Goal: Information Seeking & Learning: Check status

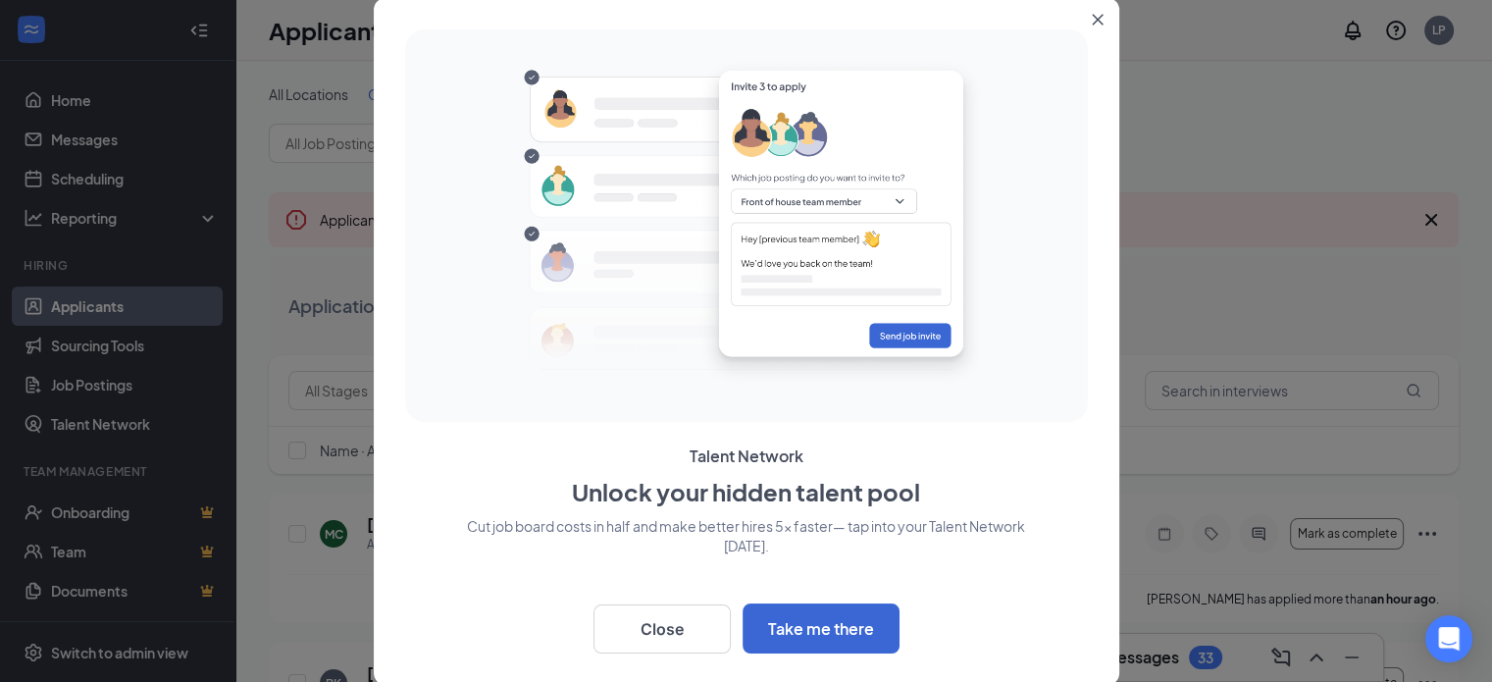
click at [1087, 14] on button "Close" at bounding box center [1101, 15] width 35 height 35
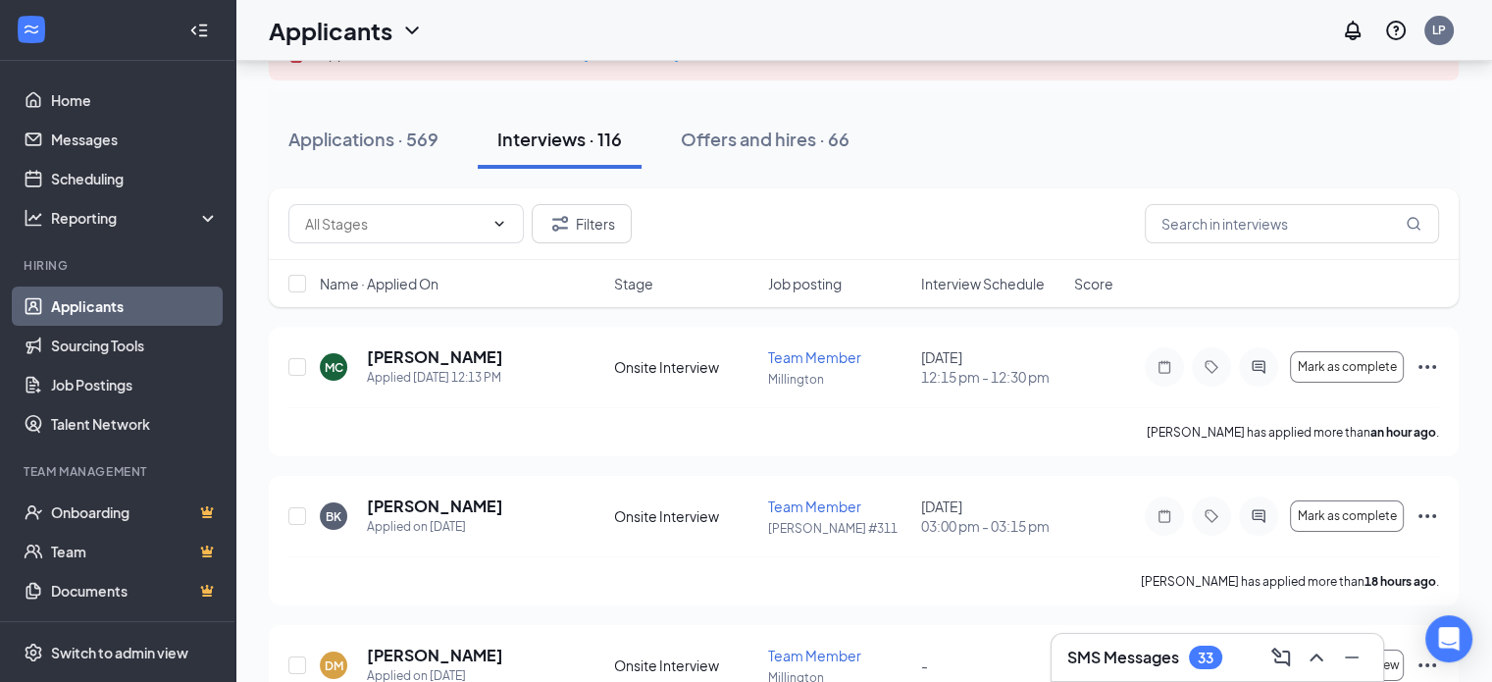
scroll to position [196, 0]
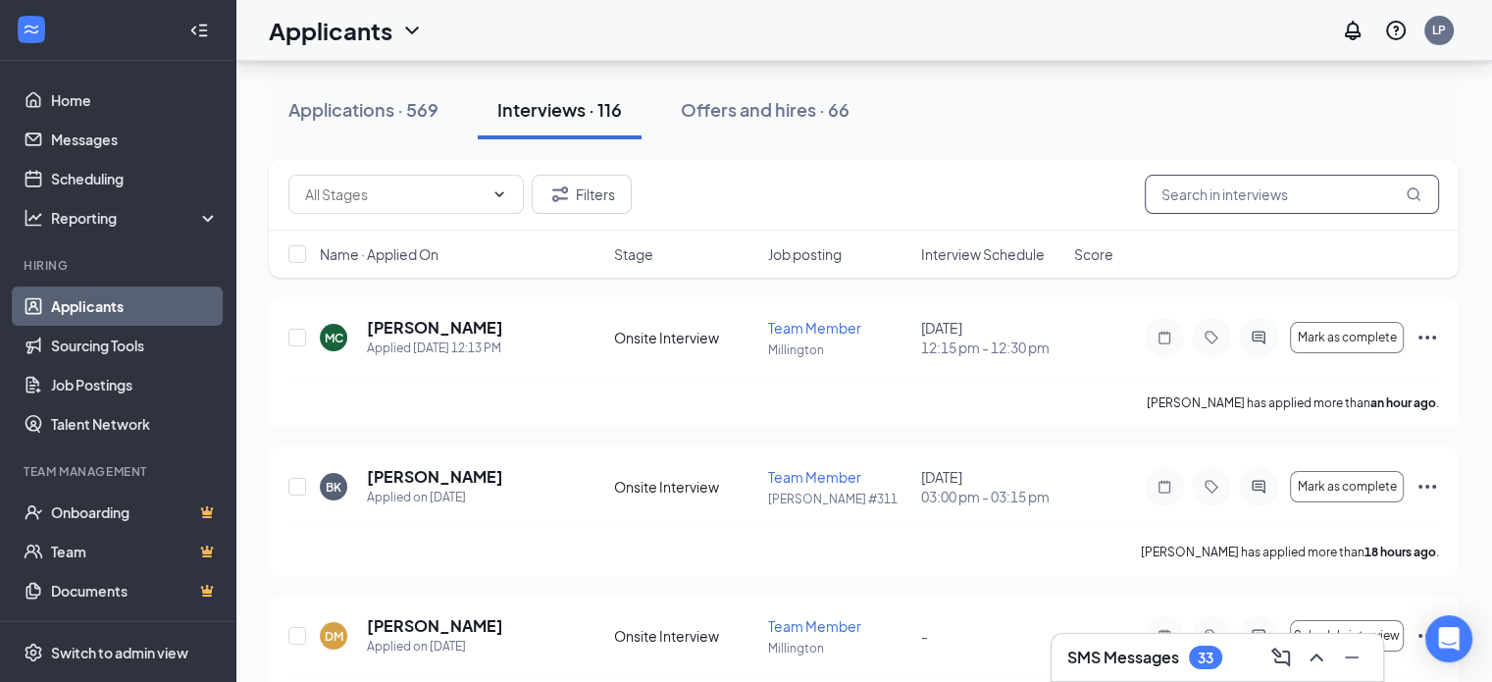
click at [1278, 180] on input "text" at bounding box center [1292, 194] width 294 height 39
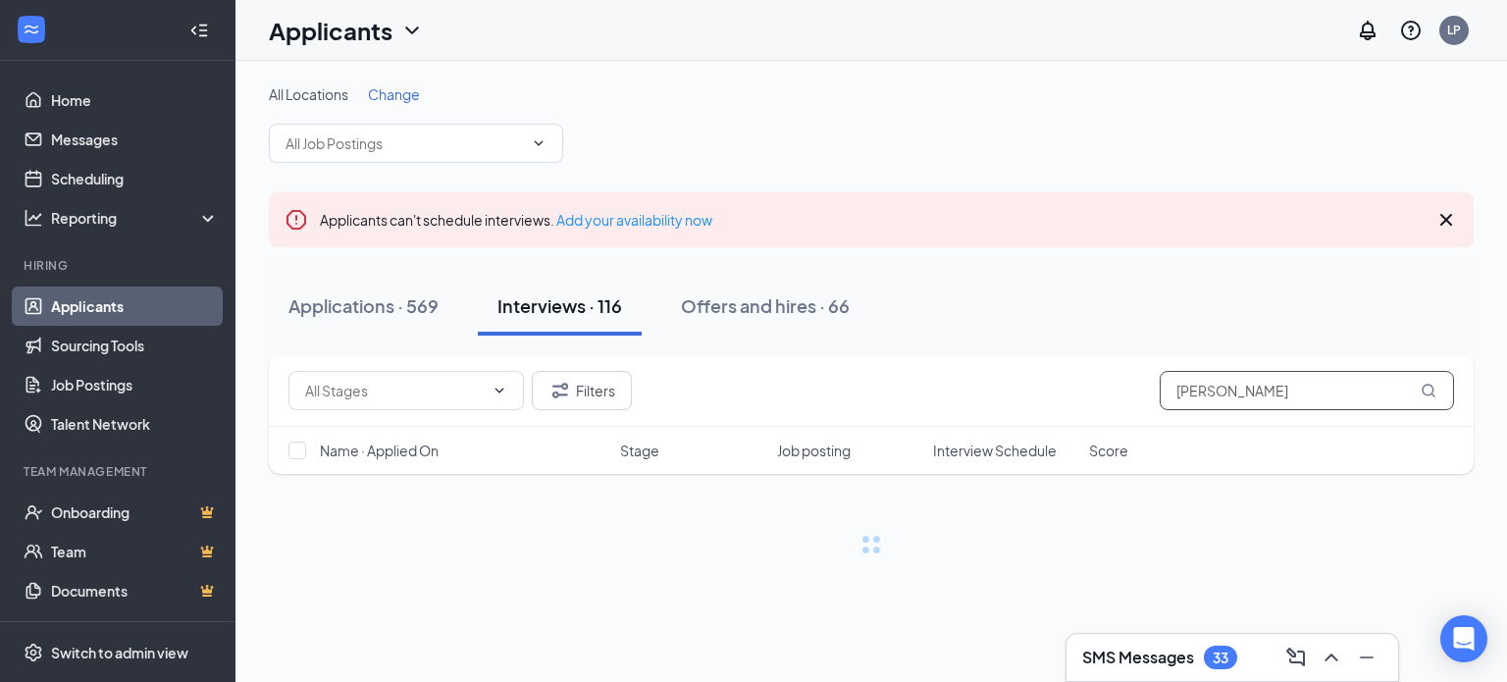
type input "[PERSON_NAME]"
click at [739, 304] on div "Offers and hires · 66" at bounding box center [765, 305] width 169 height 25
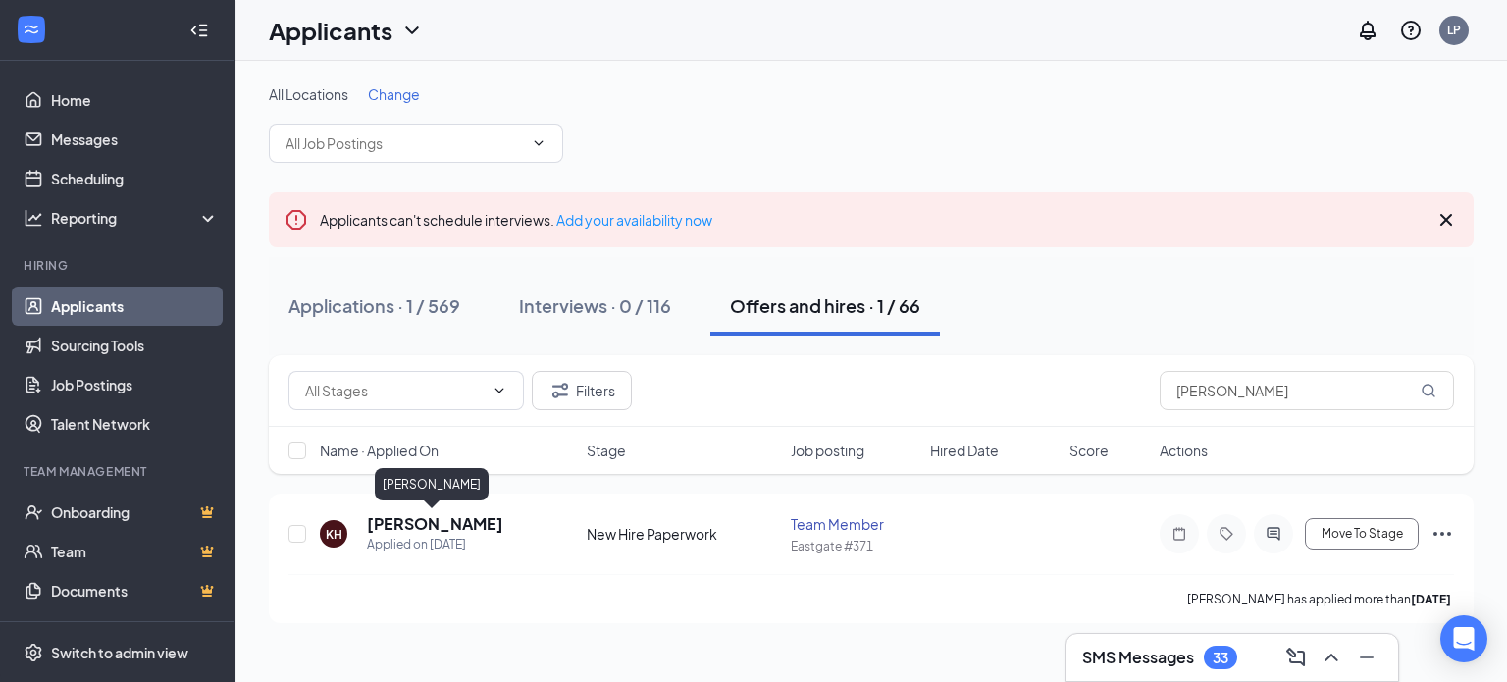
click at [443, 529] on h5 "[PERSON_NAME]" at bounding box center [435, 524] width 136 height 22
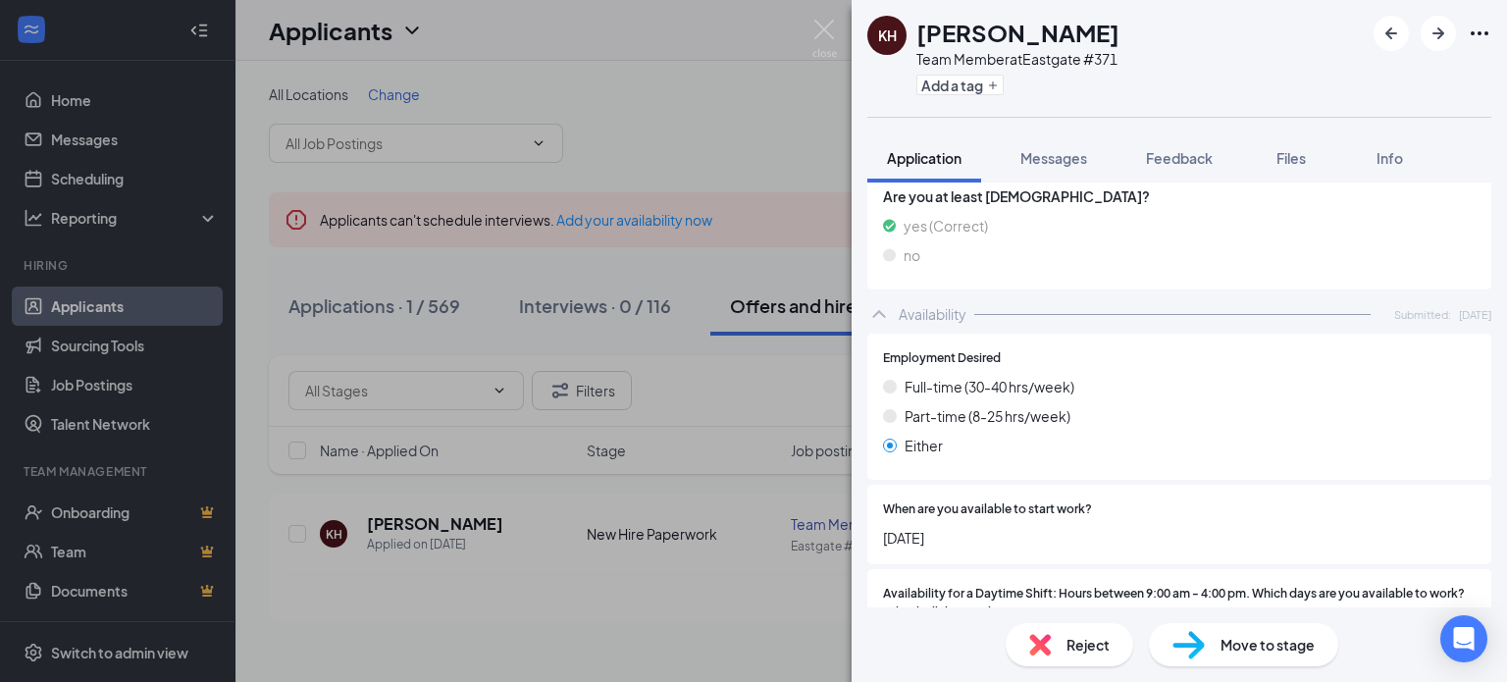
scroll to position [294, 0]
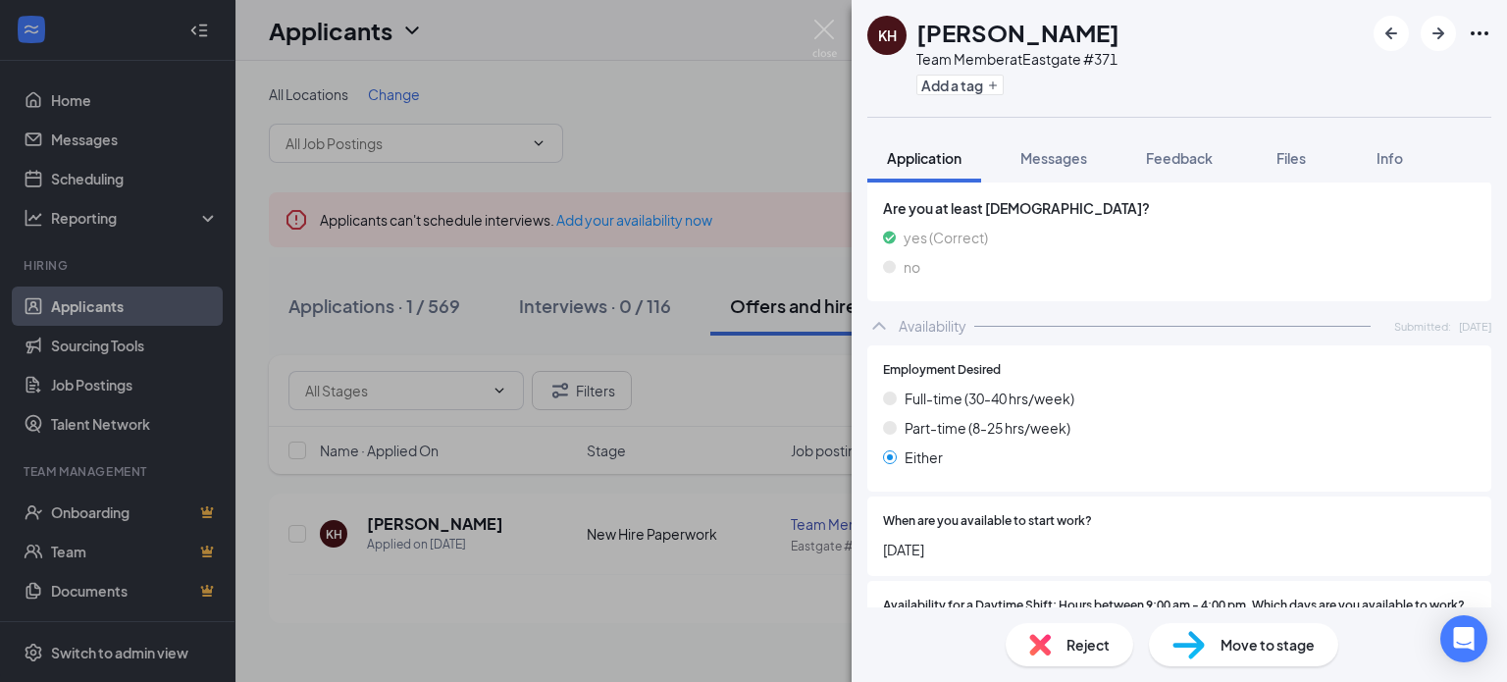
click at [1291, 160] on span "Files" at bounding box center [1290, 158] width 29 height 18
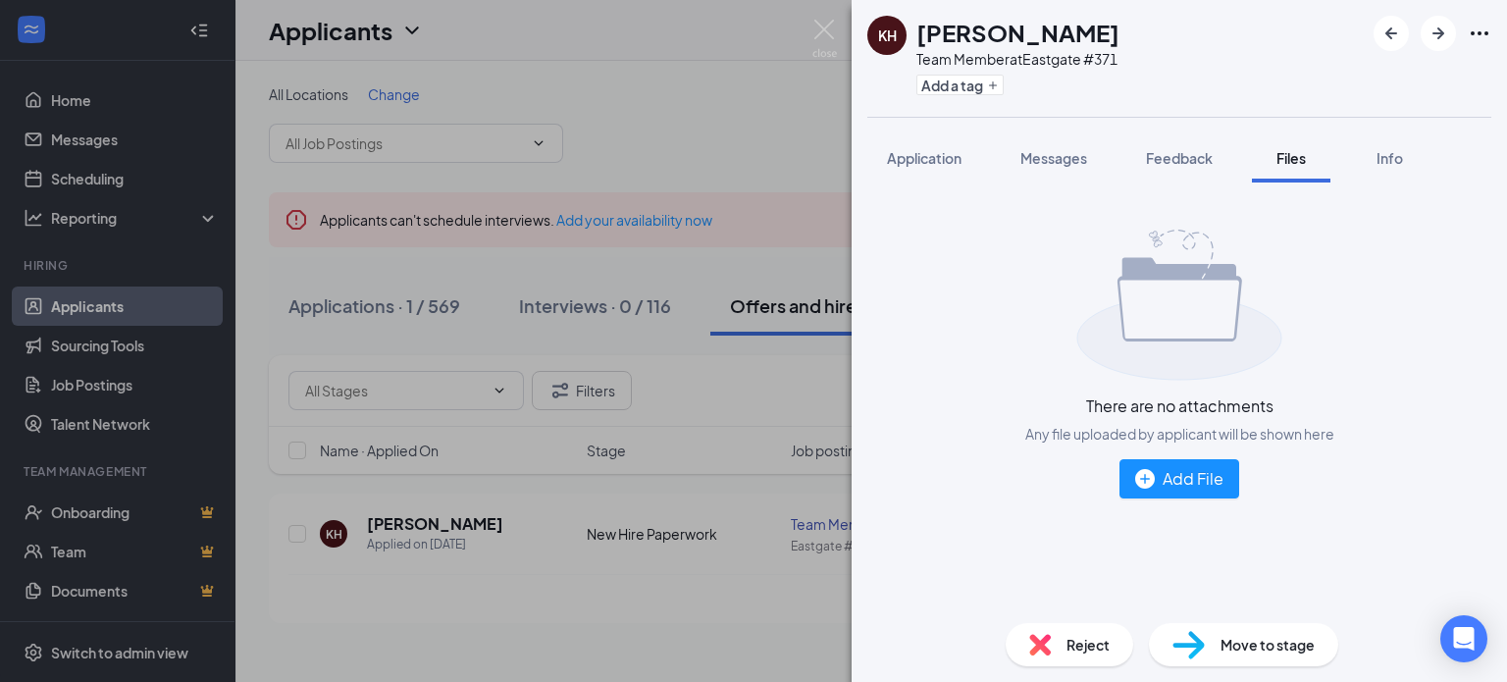
click at [1188, 172] on button "Feedback" at bounding box center [1179, 157] width 106 height 49
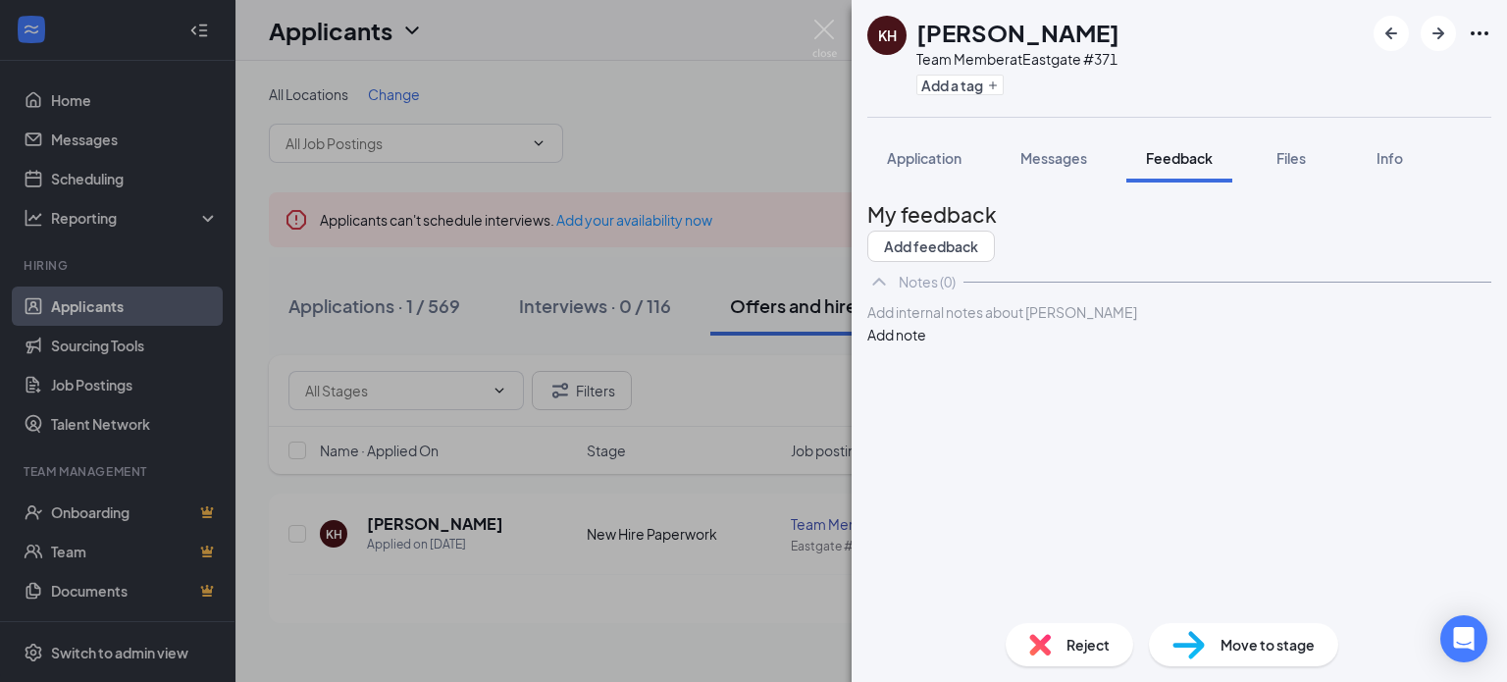
click at [930, 164] on span "Application" at bounding box center [924, 158] width 75 height 18
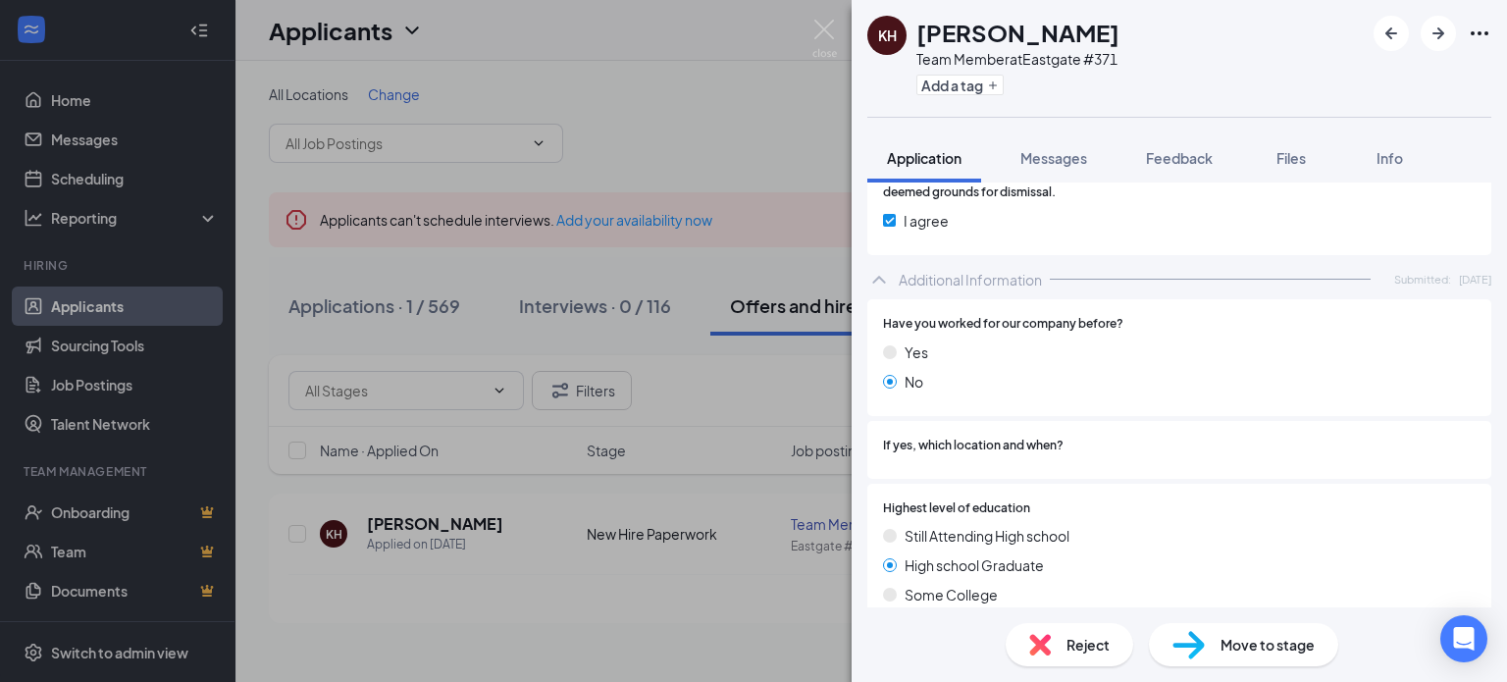
scroll to position [1593, 0]
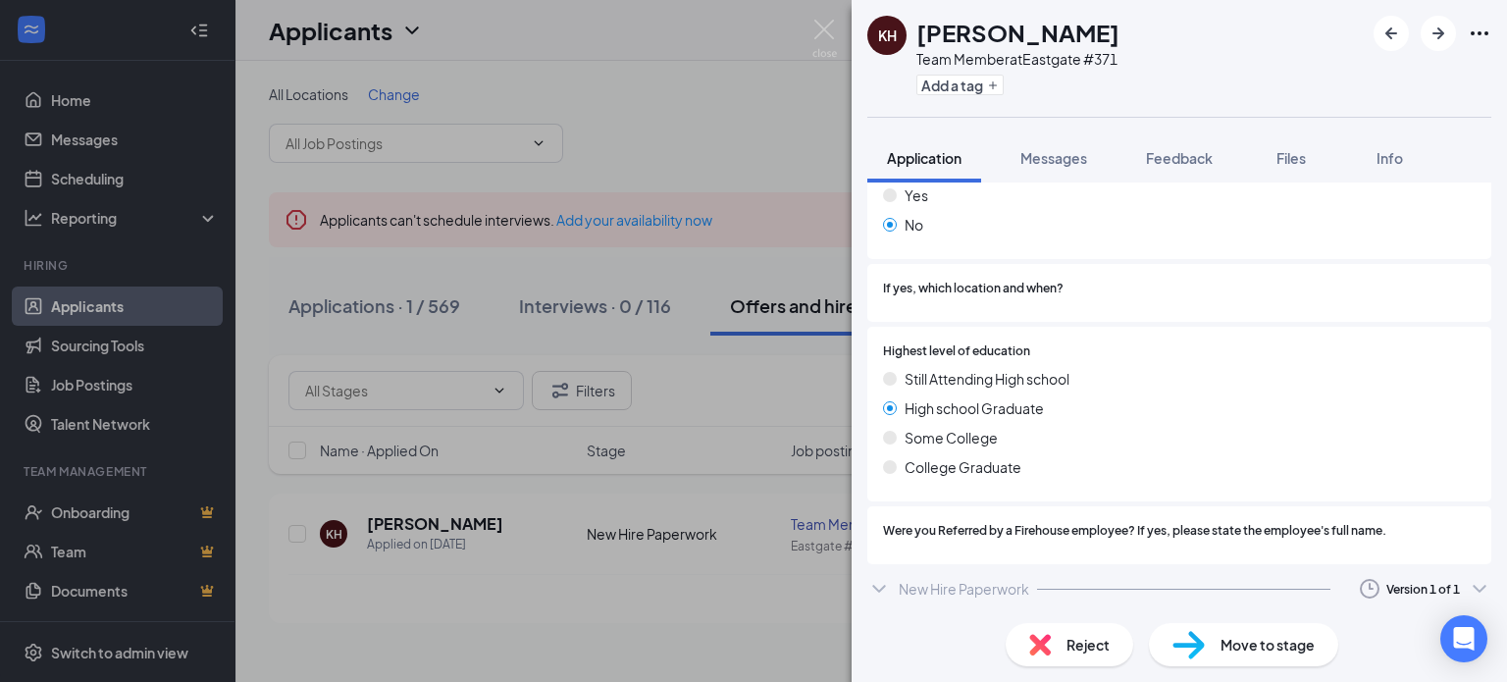
click at [890, 581] on icon "ChevronDown" at bounding box center [879, 589] width 24 height 24
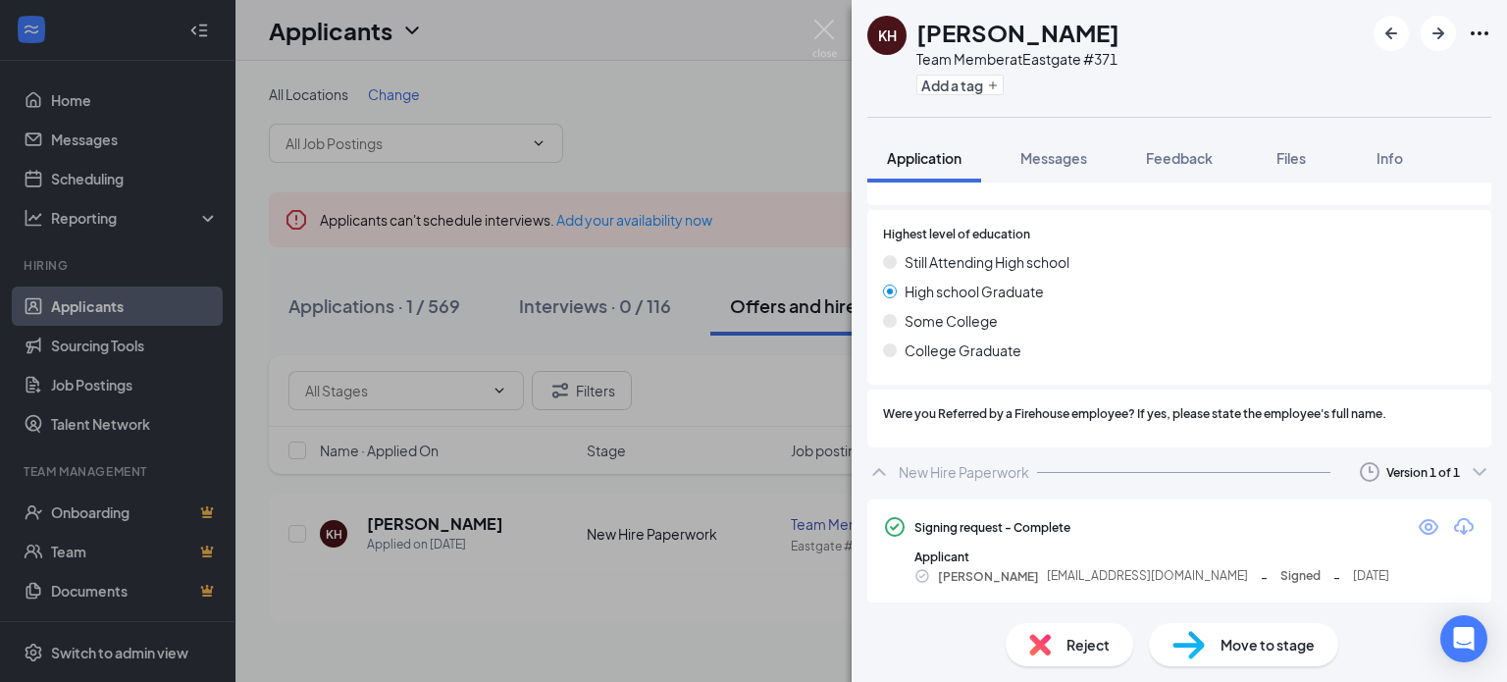
scroll to position [1712, 0]
click at [1417, 527] on icon "Eye" at bounding box center [1429, 525] width 24 height 24
